Goal: Use online tool/utility: Utilize a website feature to perform a specific function

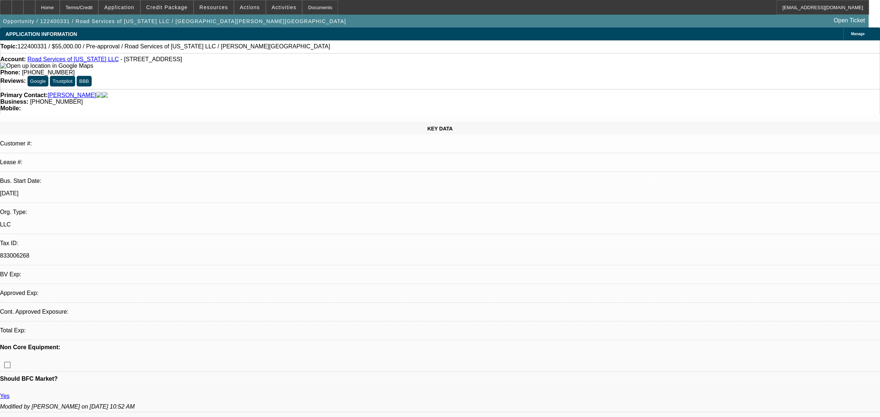
select select "0"
select select "2"
select select "0.1"
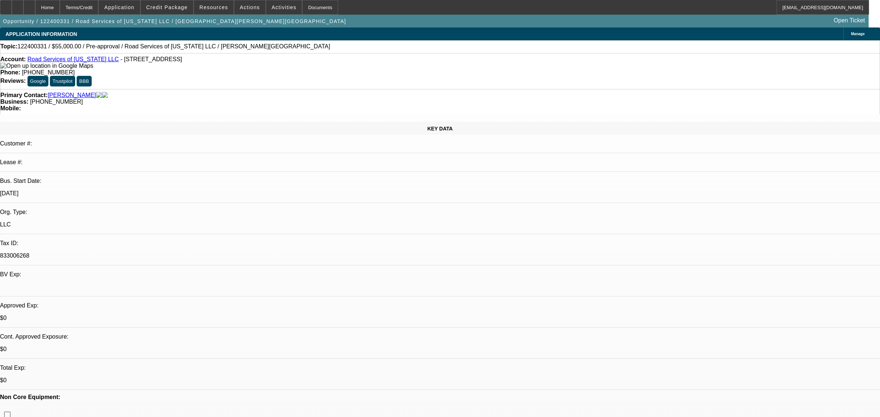
select select "1"
select select "2"
select select "4"
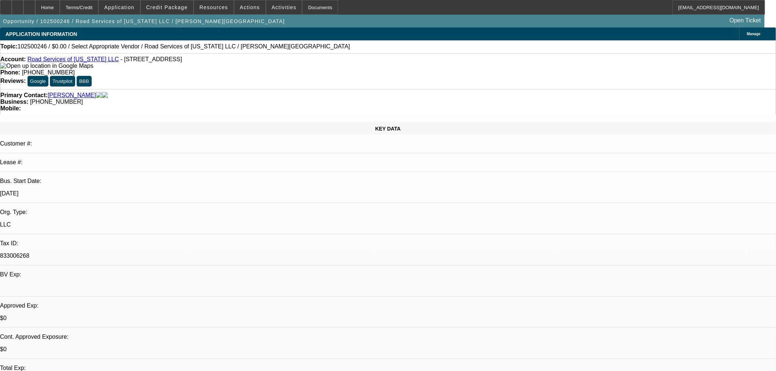
select select "0"
select select "2"
select select "0.1"
select select "4"
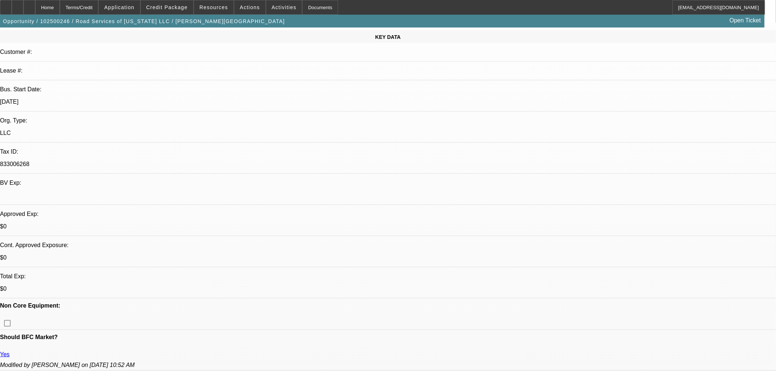
scroll to position [41, 0]
